Goal: Information Seeking & Learning: Find specific fact

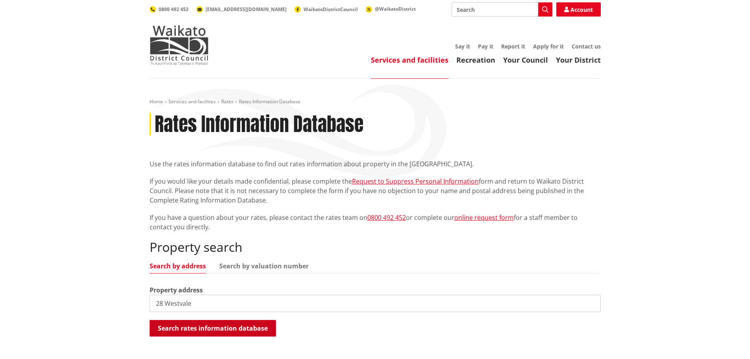
type input "28 Westvale"
click at [217, 326] on button "Search rates information database" at bounding box center [213, 328] width 126 height 17
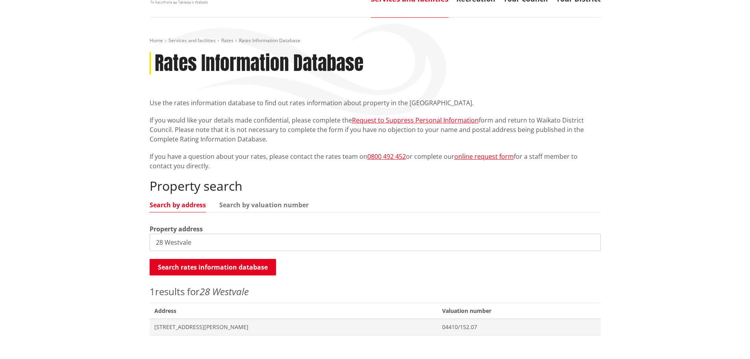
scroll to position [79, 0]
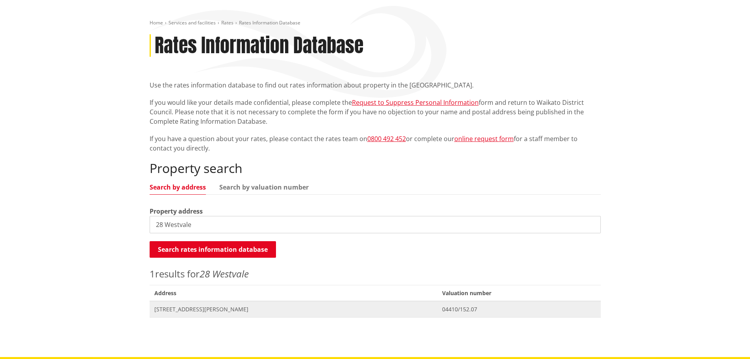
click at [196, 307] on span "[STREET_ADDRESS][PERSON_NAME]" at bounding box center [293, 309] width 279 height 8
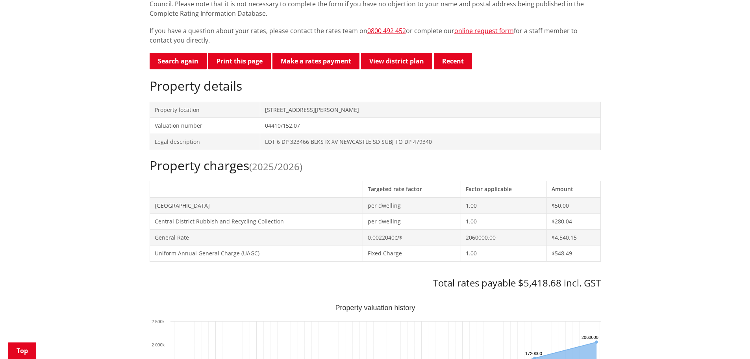
scroll to position [189, 0]
